Goal: Task Accomplishment & Management: Use online tool/utility

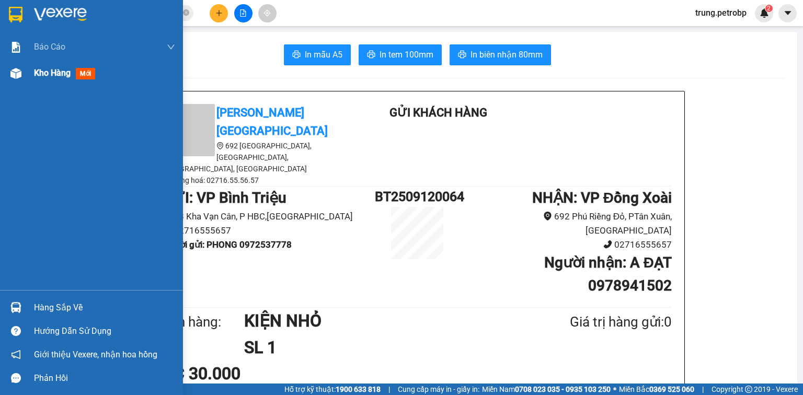
click at [24, 81] on div at bounding box center [16, 73] width 18 height 18
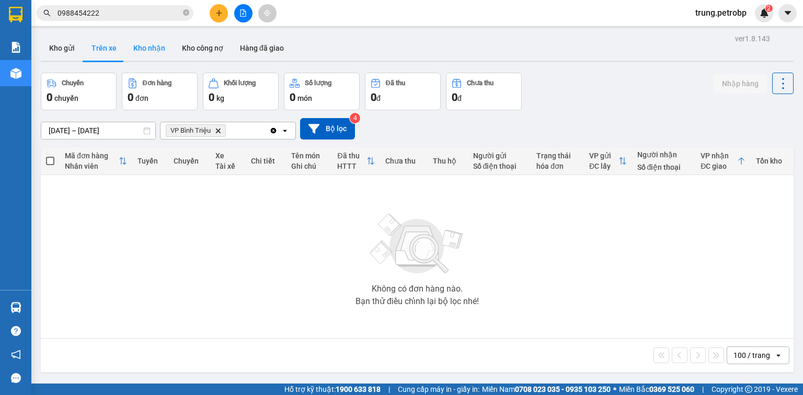
click at [160, 52] on button "Kho nhận" at bounding box center [149, 48] width 49 height 25
type input "[DATE] – [DATE]"
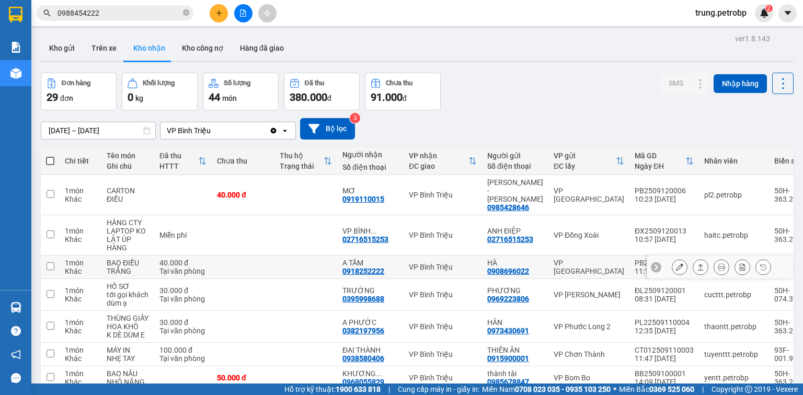
click at [694, 259] on button at bounding box center [701, 267] width 15 height 18
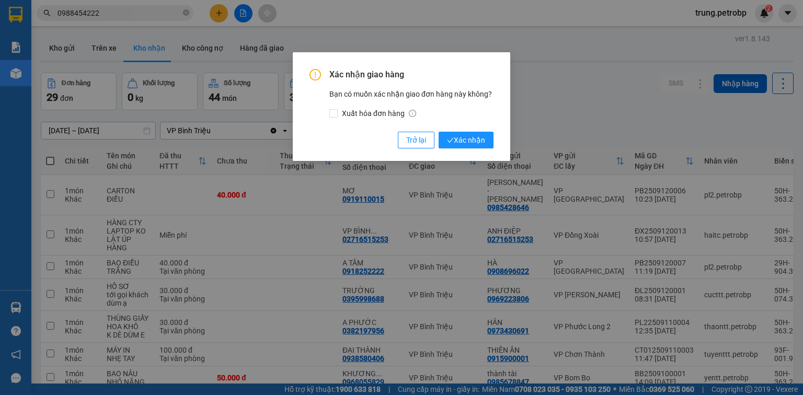
click at [471, 152] on div "Xác nhận giao hàng Bạn có muốn xác nhận giao đơn hàng này không? Xuất hóa đơn h…" at bounding box center [402, 106] width 218 height 109
click at [464, 146] on button "Xác nhận" at bounding box center [466, 140] width 55 height 17
